Goal: Task Accomplishment & Management: Complete application form

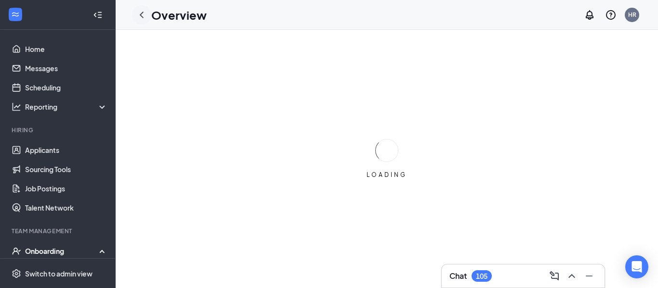
click at [143, 22] on div at bounding box center [141, 14] width 19 height 19
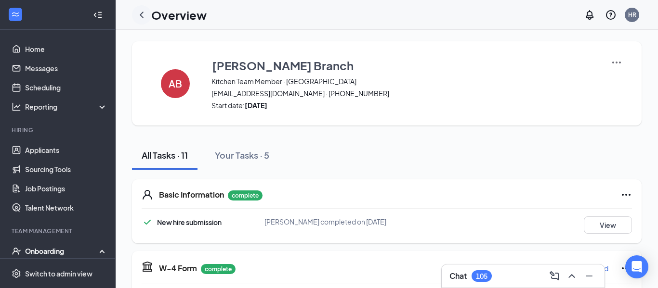
click at [141, 17] on icon "ChevronLeft" at bounding box center [142, 15] width 12 height 12
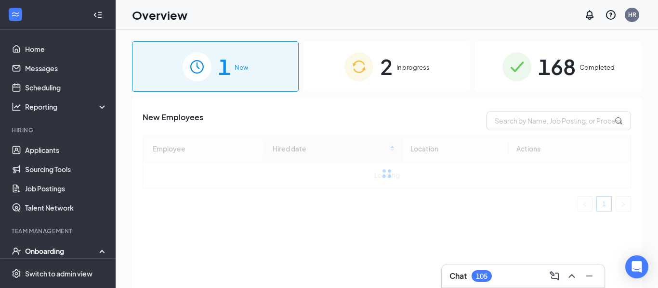
click at [141, 17] on h1 "Overview" at bounding box center [159, 15] width 55 height 16
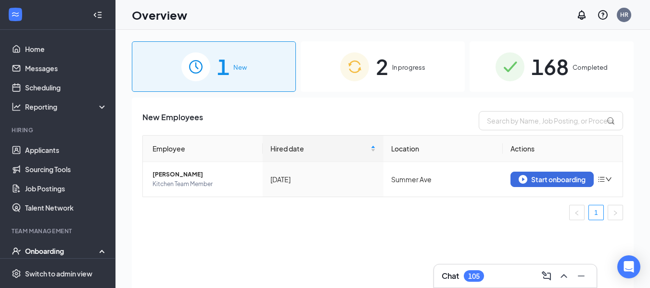
click at [382, 63] on span "2" at bounding box center [382, 66] width 13 height 33
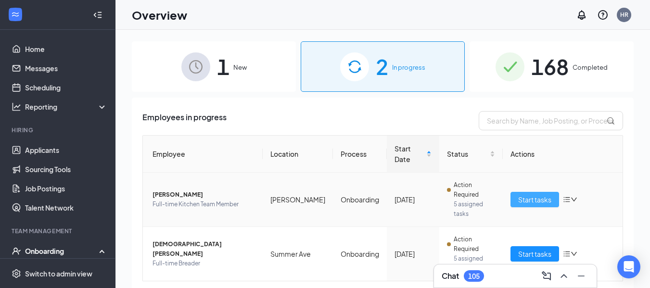
click at [540, 195] on span "Start tasks" at bounding box center [535, 200] width 33 height 11
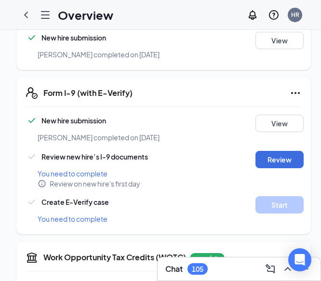
scroll to position [310, 0]
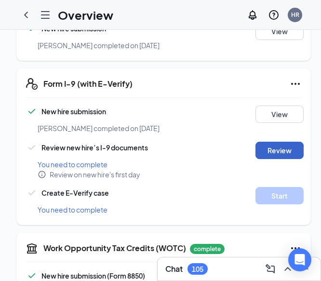
click at [273, 142] on button "Review" at bounding box center [279, 150] width 48 height 17
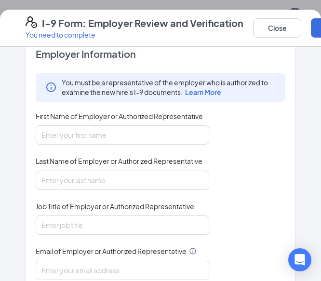
scroll to position [139, 0]
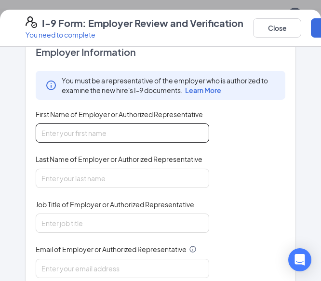
click at [158, 129] on input "First Name of Employer or Authorized Representative" at bounding box center [122, 132] width 173 height 19
click at [158, 129] on input "Mat" at bounding box center [122, 132] width 173 height 19
type input "[PERSON_NAME]"
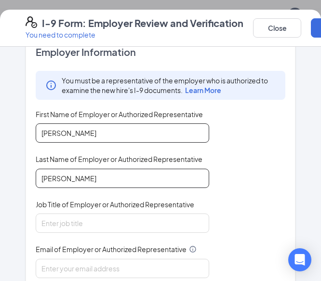
type input "[PERSON_NAME]"
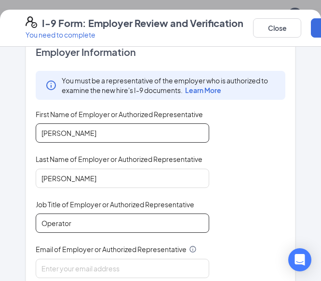
type input "Operator"
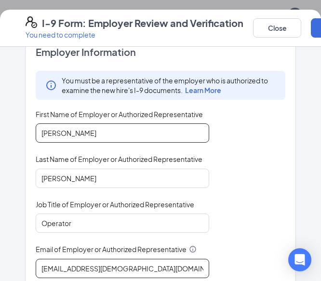
type input "[EMAIL_ADDRESS][DEMOGRAPHIC_DATA][DOMAIN_NAME]"
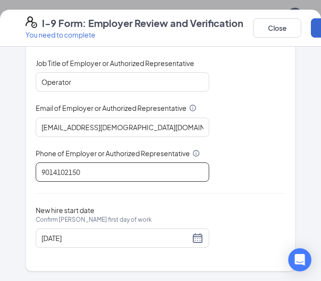
type input "9014102150"
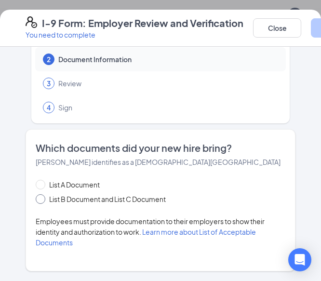
click at [39, 196] on span at bounding box center [41, 199] width 10 height 10
click at [39, 196] on input "List B Document and List C Document" at bounding box center [39, 197] width 7 height 7
radio input "true"
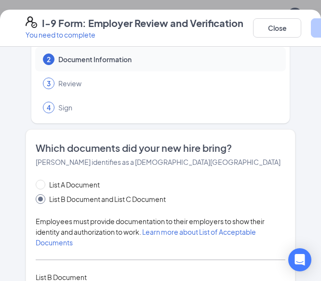
scroll to position [189, 0]
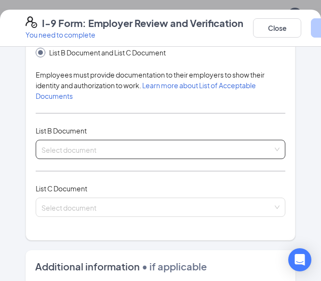
click at [130, 148] on div "Select document List B Documents Driver’s License issued by U.S State or outlyi…" at bounding box center [160, 149] width 249 height 19
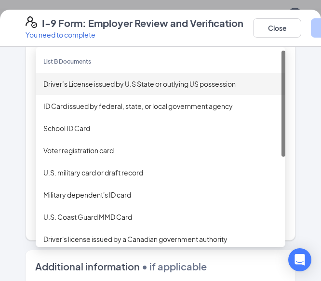
click at [110, 85] on div "Driver’s License issued by U.S State or outlying US possession" at bounding box center [160, 83] width 234 height 11
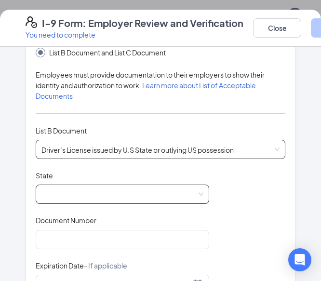
click at [73, 197] on span at bounding box center [122, 194] width 162 height 18
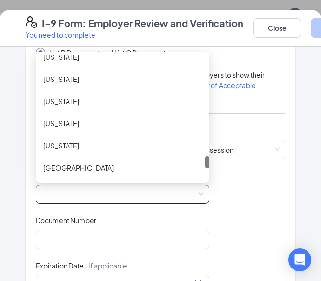
scroll to position [1006, 0]
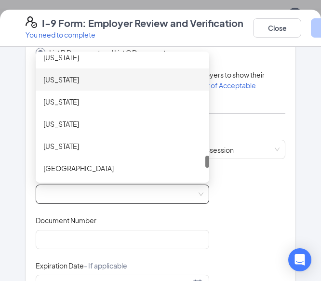
click at [114, 82] on div "[US_STATE]" at bounding box center [122, 79] width 158 height 11
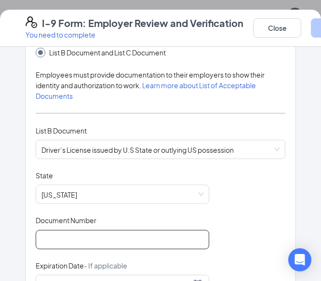
click at [91, 238] on input "Document Number" at bounding box center [122, 239] width 173 height 19
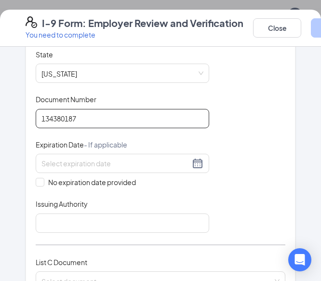
scroll to position [312, 0]
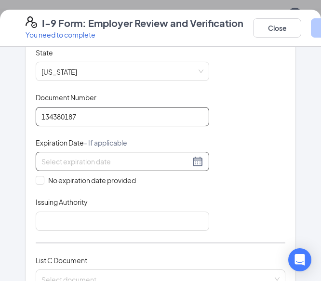
type input "134380187"
click at [109, 161] on input at bounding box center [115, 161] width 148 height 11
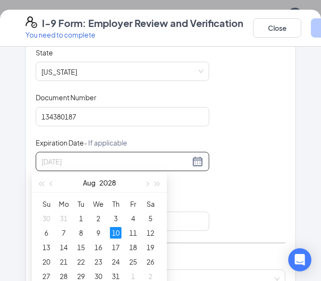
click at [112, 229] on div "10" at bounding box center [116, 233] width 12 height 12
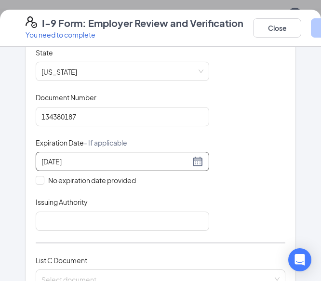
type input "[DATE]"
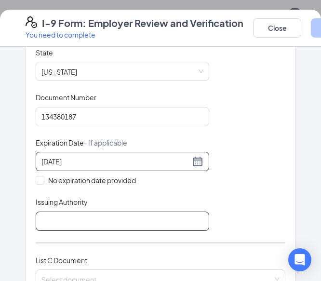
click at [112, 229] on input "Issuing Authority" at bounding box center [122, 220] width 173 height 19
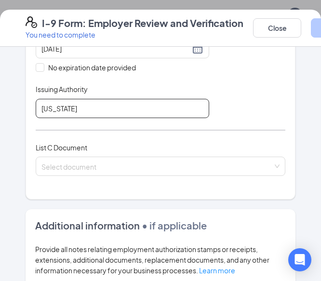
scroll to position [430, 0]
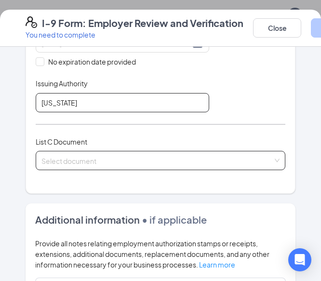
type input "[US_STATE]"
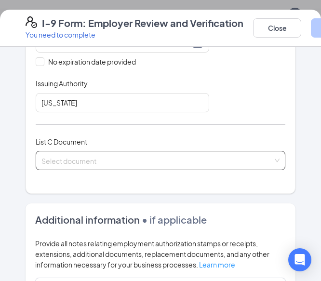
click at [93, 165] on div "Select document List C Documents Unrestricted Social Security Card Certificatio…" at bounding box center [160, 160] width 249 height 19
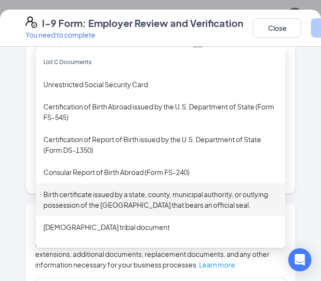
click at [91, 197] on div "Birth certificate issued by a state, county, municipal authority, or outlying p…" at bounding box center [160, 199] width 234 height 21
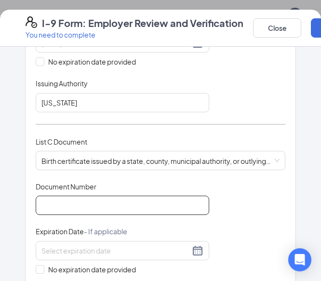
click at [47, 203] on input "Document Number" at bounding box center [122, 204] width 173 height 19
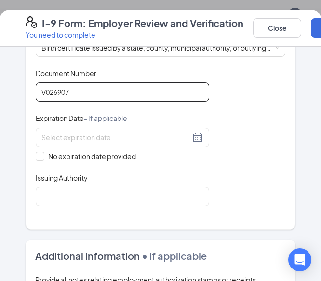
scroll to position [544, 0]
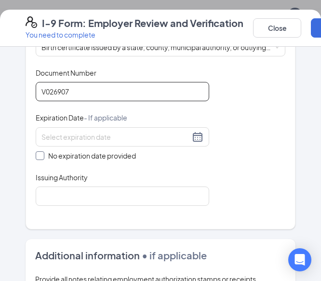
type input "V026907"
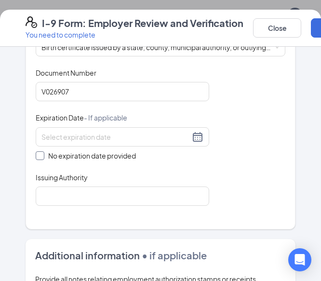
click at [36, 155] on input "No expiration date provided" at bounding box center [39, 154] width 7 height 7
checkbox input "true"
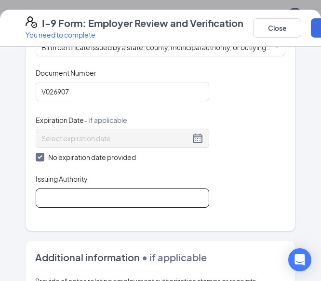
click at [66, 198] on input "Issuing Authority" at bounding box center [122, 197] width 173 height 19
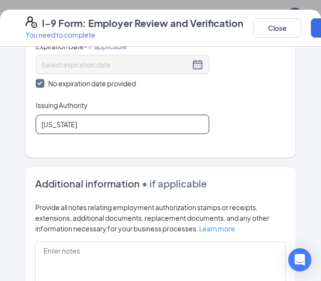
scroll to position [619, 0]
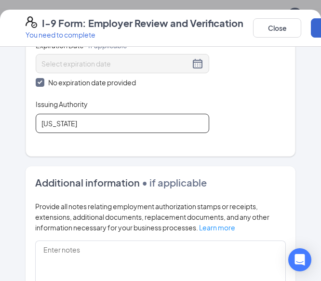
type input "[US_STATE]"
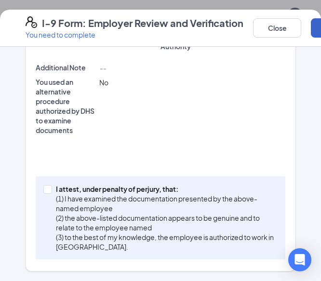
scroll to position [530, 0]
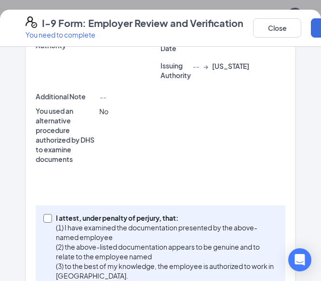
click at [52, 213] on span "I attest, under penalty of [PERSON_NAME], that: (1) I have examined the documen…" at bounding box center [164, 246] width 225 height 67
click at [49, 214] on input "I attest, under penalty of [PERSON_NAME], that: (1) I have examined the documen…" at bounding box center [46, 217] width 7 height 7
checkbox input "true"
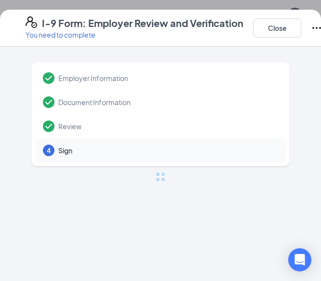
scroll to position [0, 0]
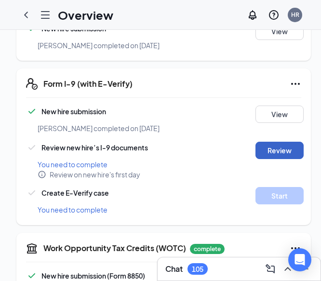
click at [286, 142] on button "Review" at bounding box center [279, 150] width 48 height 17
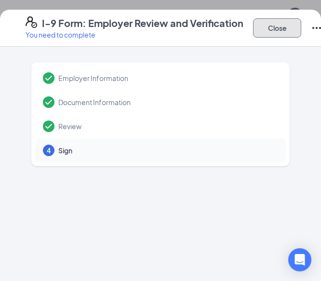
click at [274, 30] on button "Close" at bounding box center [277, 27] width 48 height 19
click at [195, 3] on div "I-9 Form: Employer Review and Verification You need to complete Close Employer …" at bounding box center [160, 140] width 321 height 281
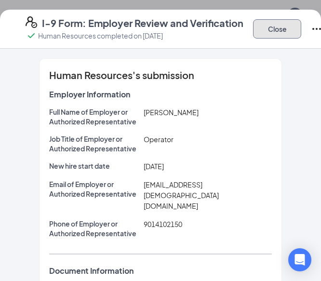
click at [267, 29] on button "Close" at bounding box center [277, 28] width 48 height 19
click at [279, 26] on button "Close" at bounding box center [277, 28] width 48 height 19
click at [284, 31] on button "Close" at bounding box center [277, 28] width 48 height 19
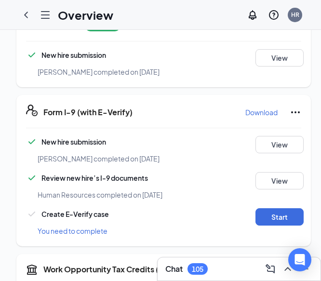
scroll to position [287, 0]
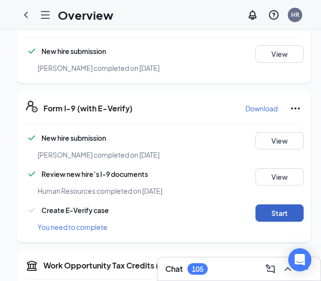
click at [270, 204] on button "Start" at bounding box center [279, 212] width 48 height 17
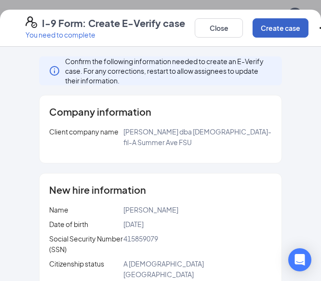
click at [264, 33] on button "Create case" at bounding box center [280, 27] width 56 height 19
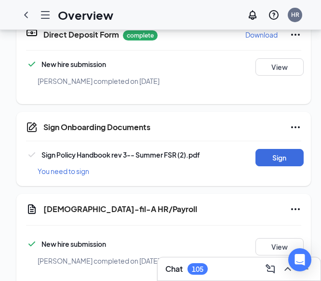
scroll to position [383, 0]
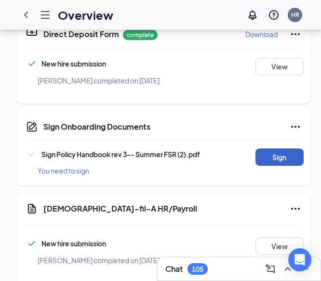
click at [288, 148] on button "Sign" at bounding box center [279, 156] width 48 height 17
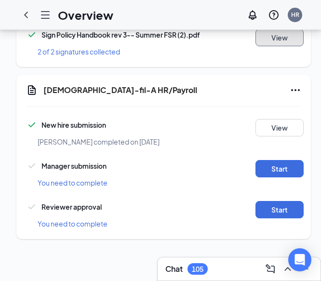
scroll to position [94, 0]
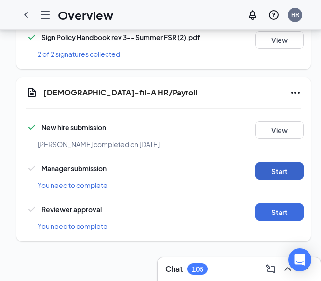
click at [286, 162] on button "Start" at bounding box center [279, 170] width 48 height 17
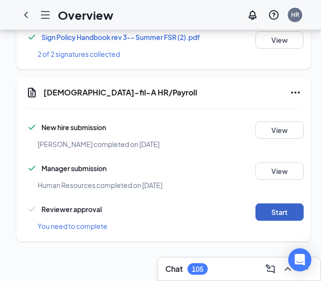
click at [256, 203] on button "Start" at bounding box center [279, 211] width 48 height 17
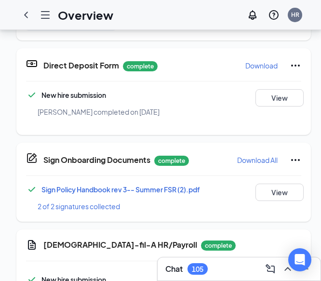
scroll to position [657, 0]
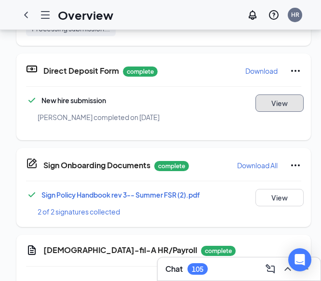
click at [284, 94] on button "View" at bounding box center [279, 102] width 48 height 17
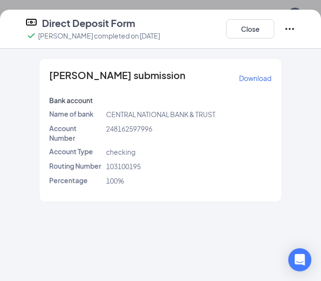
click at [122, 164] on span "103100195" at bounding box center [123, 166] width 35 height 9
copy span "103100195"
click at [136, 132] on span "248162597996" at bounding box center [129, 128] width 46 height 9
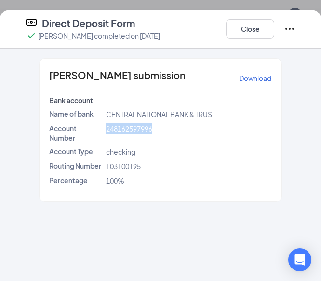
copy span "248162597996"
click at [244, 27] on button "Close" at bounding box center [250, 28] width 48 height 19
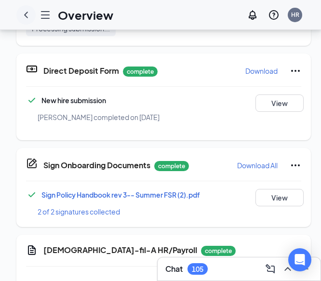
click at [30, 13] on icon "ChevronLeft" at bounding box center [26, 15] width 12 height 12
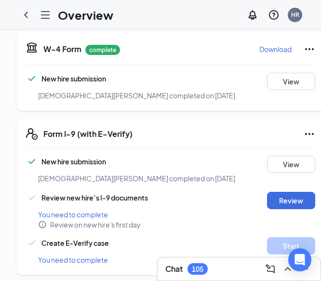
scroll to position [288, 0]
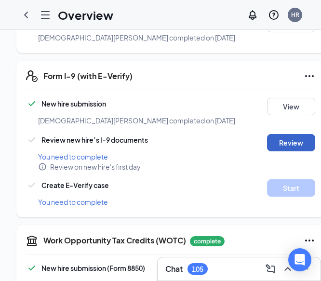
click at [279, 151] on button "Review" at bounding box center [291, 142] width 48 height 17
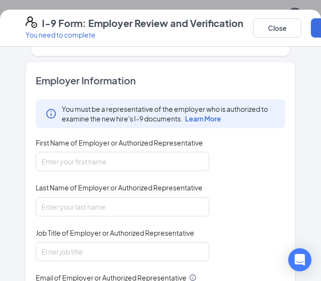
scroll to position [111, 0]
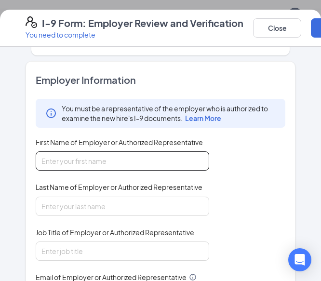
click at [129, 167] on input "First Name of Employer or Authorized Representative" at bounding box center [122, 160] width 173 height 19
type input "[PERSON_NAME]"
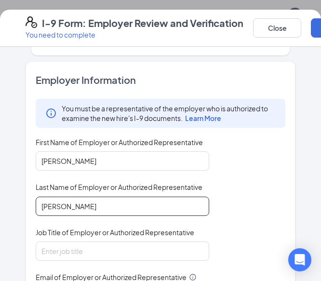
type input "[PERSON_NAME]"
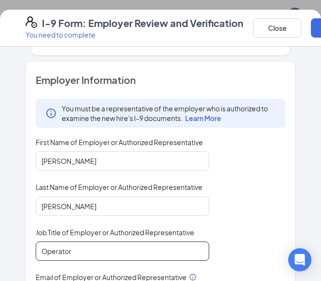
type input "Operator"
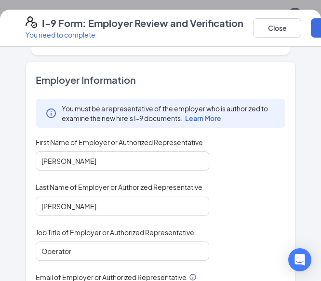
scroll to position [243, 0]
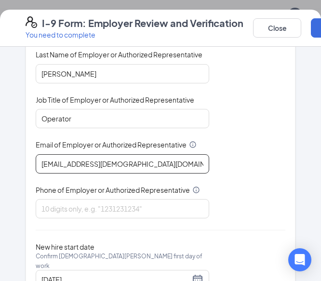
type input "[EMAIL_ADDRESS][DEMOGRAPHIC_DATA][DOMAIN_NAME]"
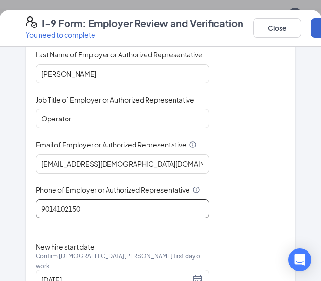
type input "9014102150"
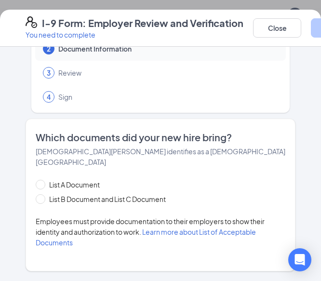
scroll to position [43, 0]
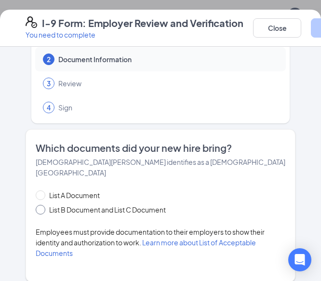
click at [53, 204] on span "List B Document and List C Document" at bounding box center [107, 209] width 124 height 11
click at [42, 205] on input "List B Document and List C Document" at bounding box center [39, 208] width 7 height 7
radio input "true"
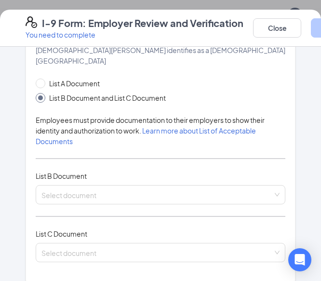
scroll to position [186, 0]
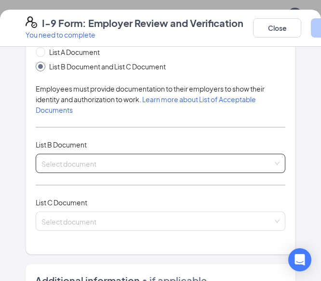
click at [108, 154] on div "Select document List B Documents Driver’s License issued by U.S State or outlyi…" at bounding box center [160, 163] width 249 height 19
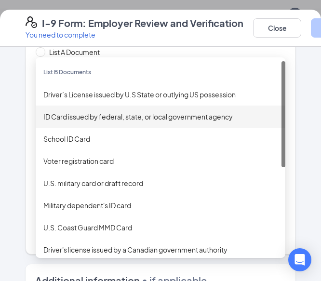
click at [104, 111] on div "ID Card issued by federal, state, or local government agency" at bounding box center [160, 116] width 234 height 11
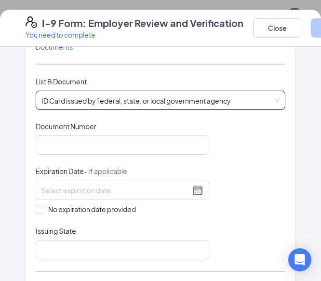
scroll to position [257, 0]
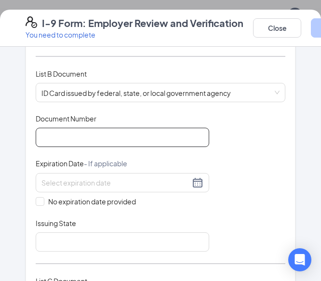
click at [101, 128] on input "Document Number" at bounding box center [122, 137] width 173 height 19
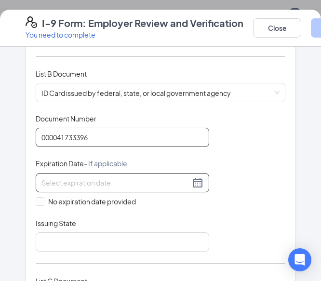
type input "000041733396"
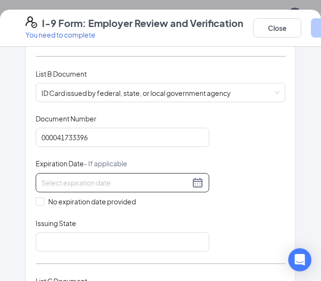
click at [115, 177] on input at bounding box center [115, 182] width 148 height 11
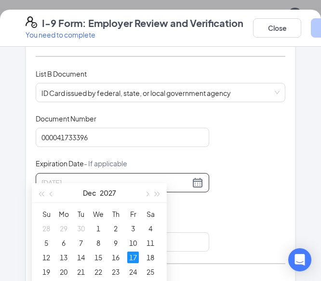
click at [133, 255] on div "17" at bounding box center [133, 257] width 12 height 12
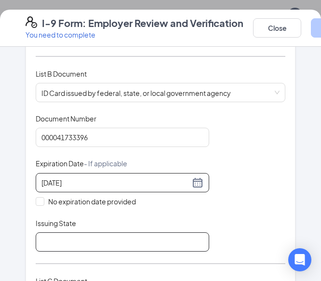
type input "12/17/2027"
click at [131, 232] on input "Issuing State" at bounding box center [122, 241] width 173 height 19
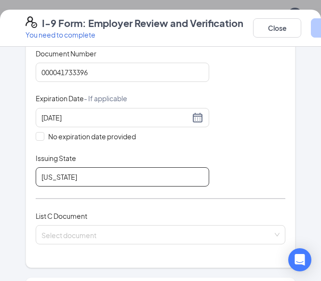
scroll to position [322, 0]
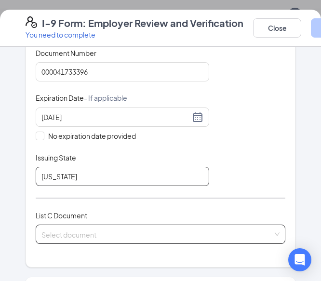
type input "[US_STATE]"
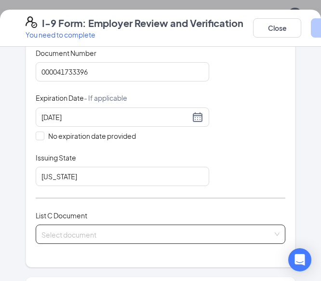
click at [63, 226] on div "Select document List C Documents Unrestricted Social Security Card Certificatio…" at bounding box center [160, 233] width 249 height 19
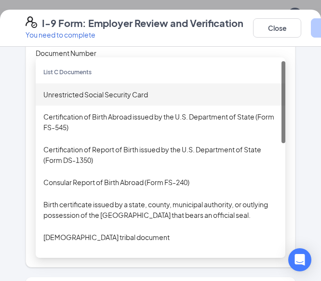
click at [77, 89] on div "Unrestricted Social Security Card" at bounding box center [160, 94] width 234 height 11
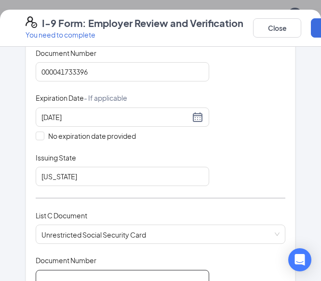
click at [84, 270] on input "Document Number" at bounding box center [122, 279] width 173 height 19
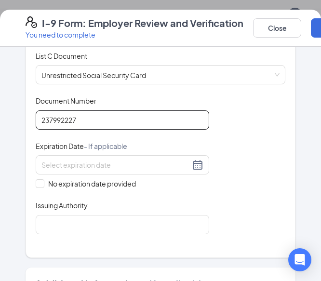
scroll to position [482, 0]
type input "237992227"
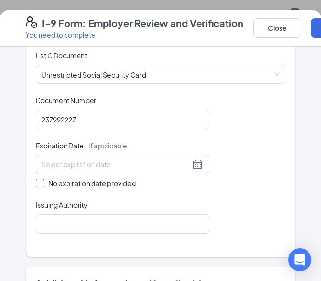
click at [36, 179] on input "No expiration date provided" at bounding box center [39, 182] width 7 height 7
checkbox input "true"
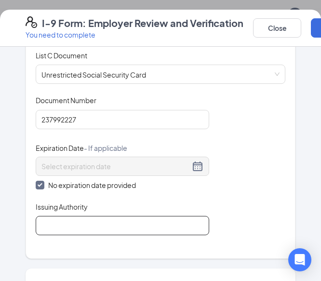
click at [50, 216] on input "Issuing Authority" at bounding box center [122, 225] width 173 height 19
type input "SSA"
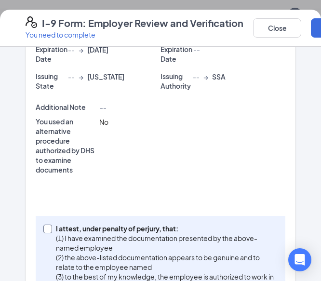
click at [44, 224] on span at bounding box center [47, 228] width 9 height 9
click at [44, 224] on input "I attest, under penalty of [PERSON_NAME], that: (1) I have examined the documen…" at bounding box center [46, 227] width 7 height 7
checkbox input "true"
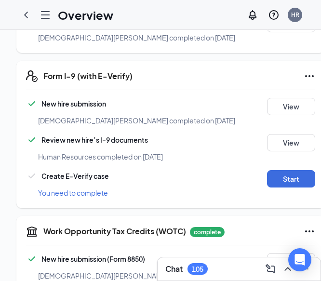
click at [258, 53] on div "W-4 Form complete Download New hire submission Christian A Brown completed on A…" at bounding box center [170, 13] width 308 height 79
click at [279, 187] on button "Start" at bounding box center [291, 178] width 48 height 17
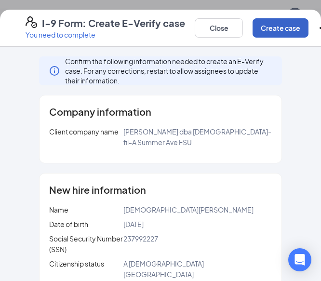
click at [291, 28] on button "Create case" at bounding box center [280, 27] width 56 height 19
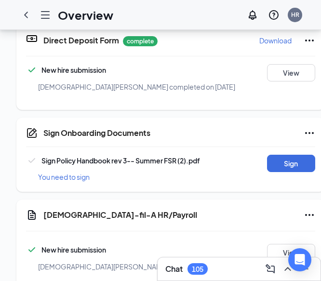
scroll to position [362, 0]
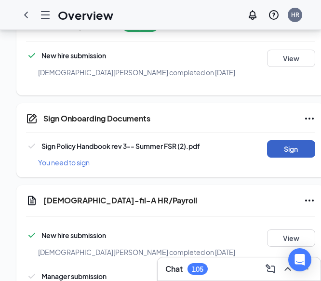
click at [269, 157] on button "Sign" at bounding box center [291, 148] width 48 height 17
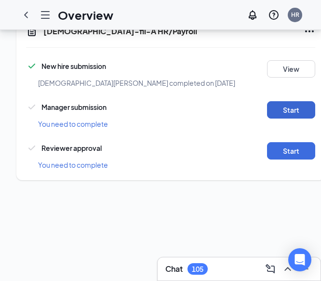
scroll to position [542, 0]
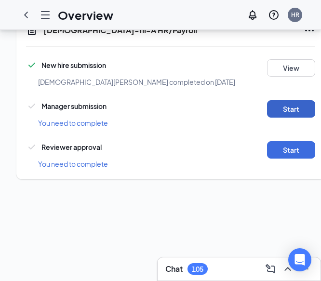
click at [280, 117] on button "Start" at bounding box center [291, 108] width 48 height 17
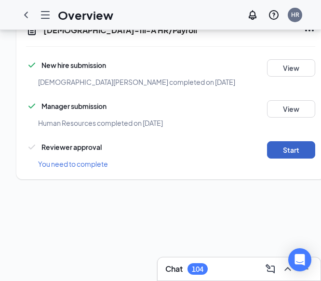
click at [267, 158] on button "Start" at bounding box center [291, 149] width 48 height 17
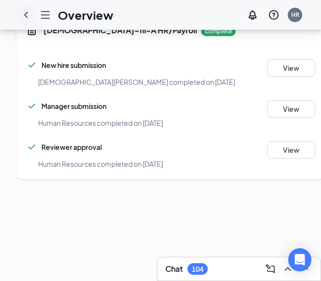
click at [27, 18] on icon "ChevronLeft" at bounding box center [26, 15] width 4 height 6
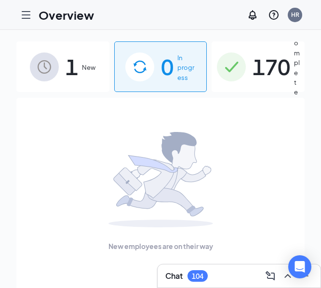
click at [242, 75] on img at bounding box center [231, 66] width 29 height 29
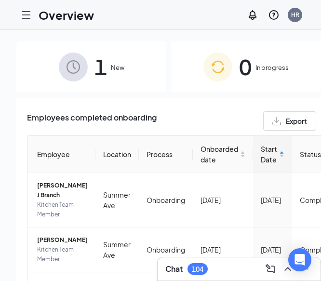
click at [242, 118] on div "Employees completed onboarding Export" at bounding box center [246, 120] width 438 height 19
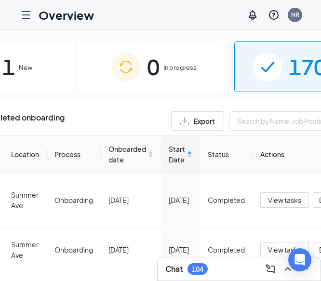
scroll to position [0, 95]
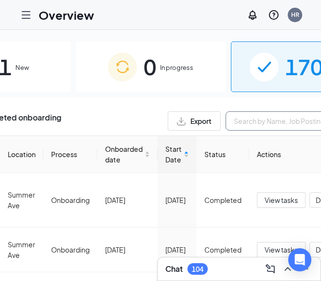
click at [260, 119] on input "text" at bounding box center [297, 120] width 144 height 19
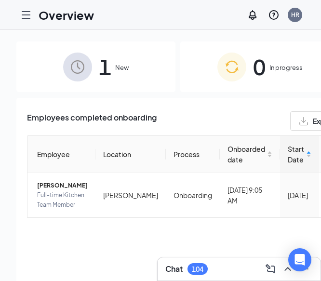
type input "munn"
